Goal: Information Seeking & Learning: Understand process/instructions

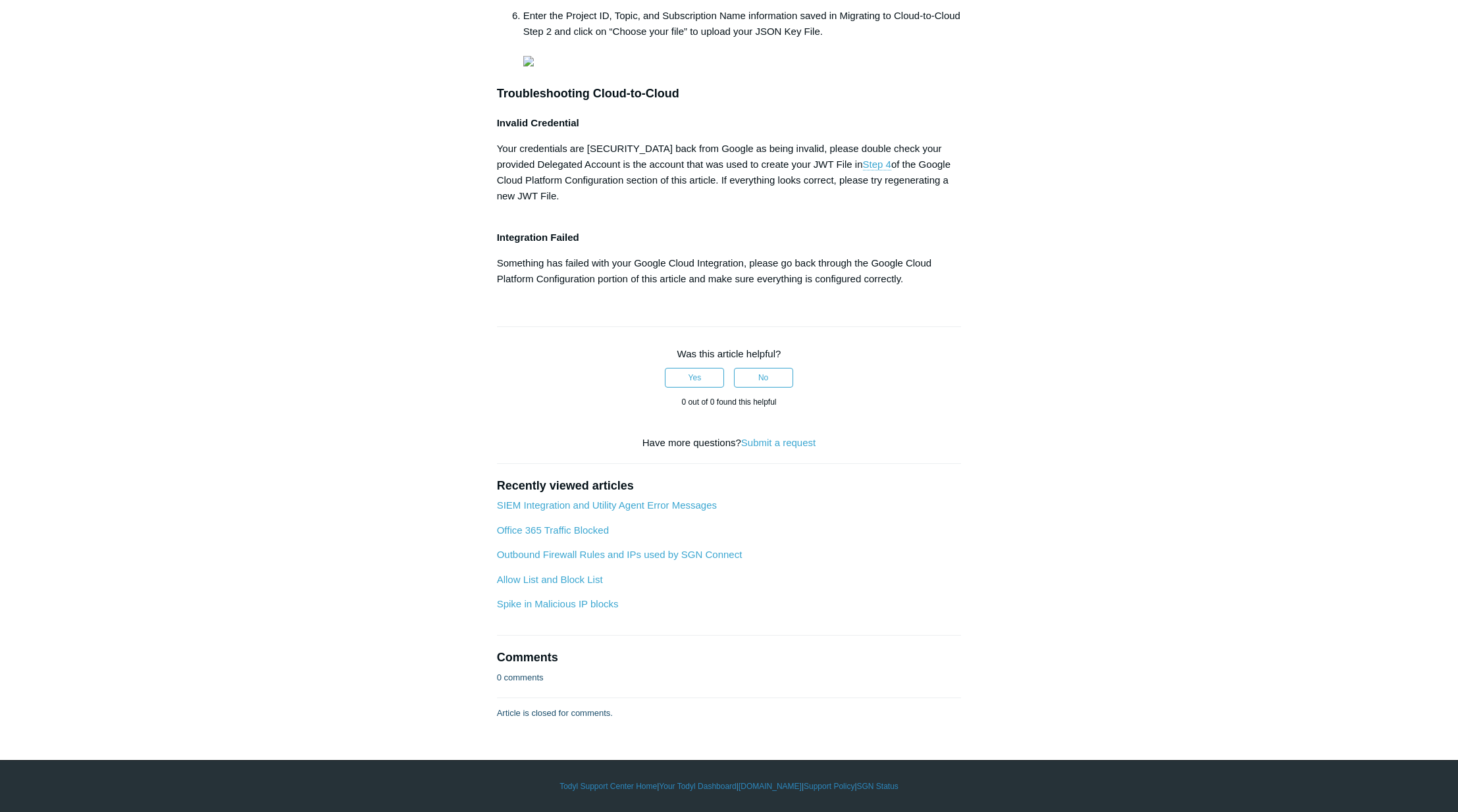
scroll to position [5636, 0]
drag, startPoint x: 877, startPoint y: 588, endPoint x: 941, endPoint y: 590, distance: 64.0
click at [941, 287] on p "Something has failed with your Google Cloud Integration, please go back through…" at bounding box center [729, 271] width 465 height 32
copy p "Google Cloud"
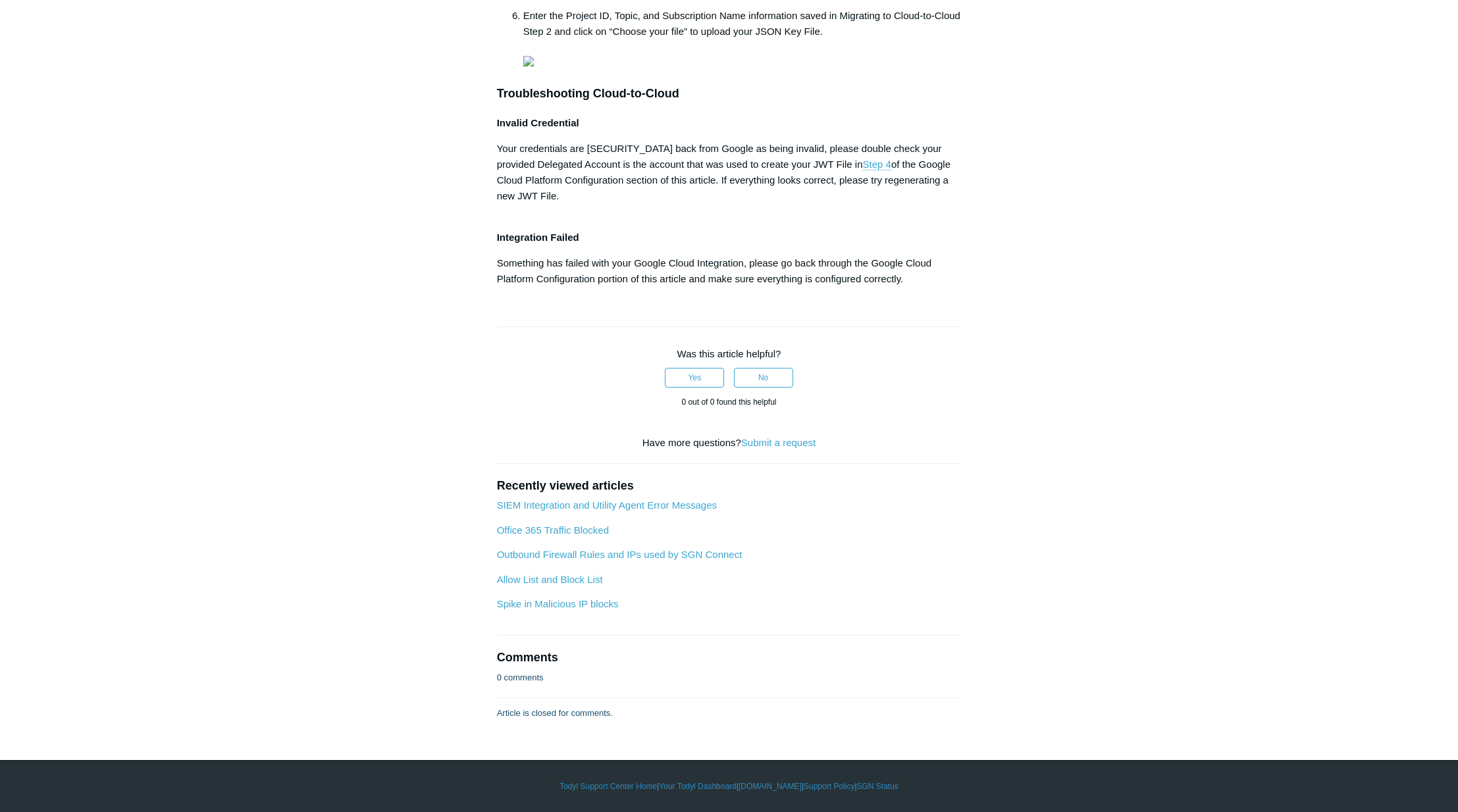
scroll to position [0, 0]
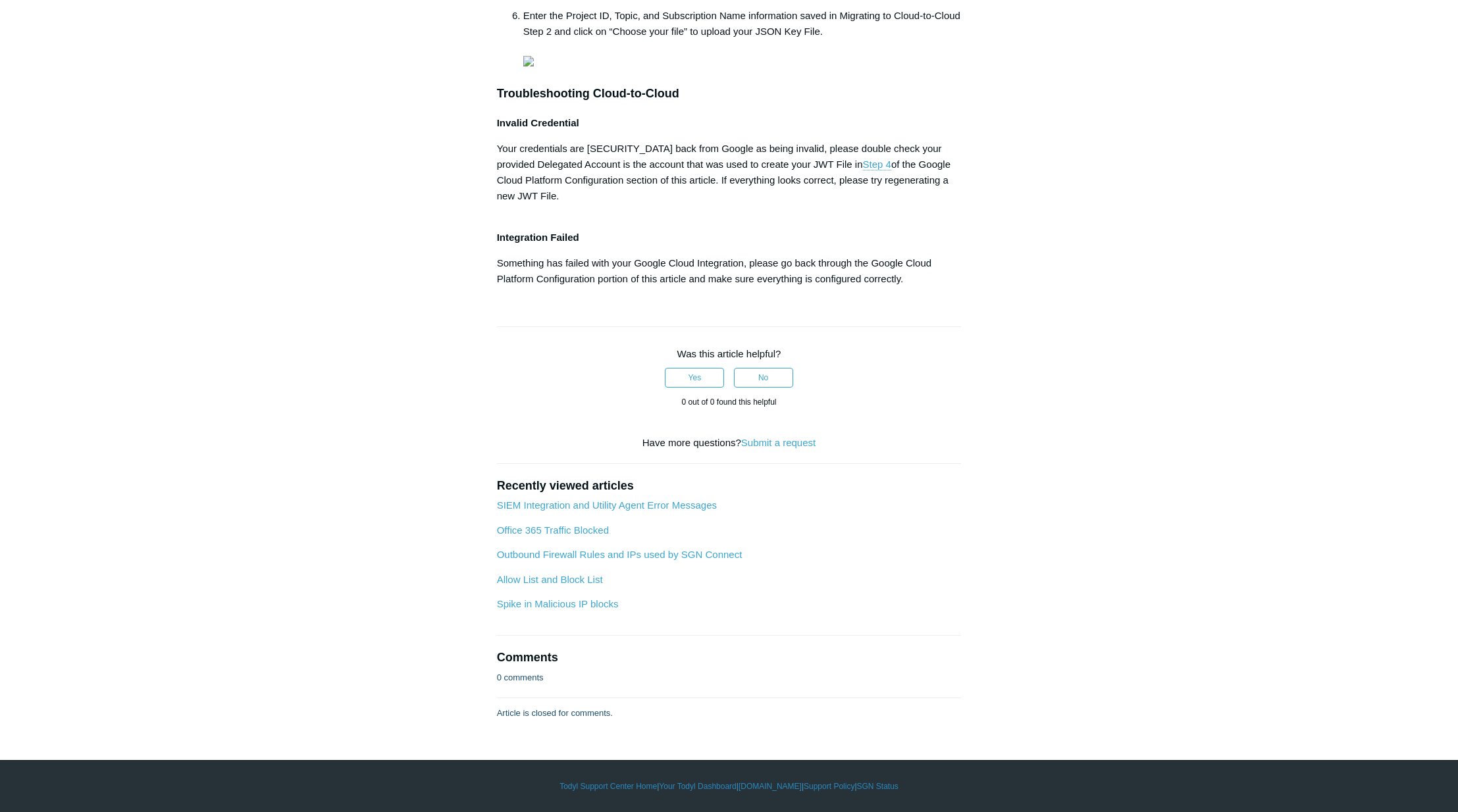
scroll to position [4707, 0]
